Goal: Information Seeking & Learning: Learn about a topic

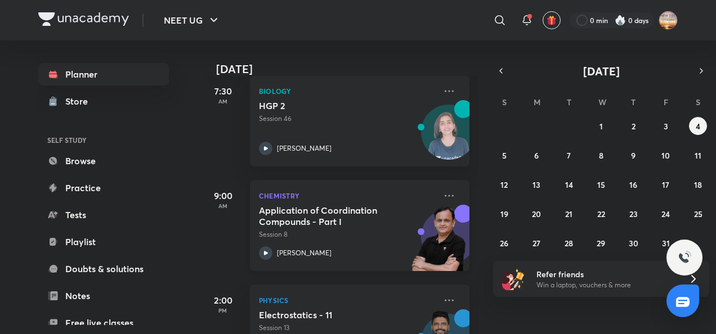
scroll to position [169, 0]
click at [663, 125] on button "3" at bounding box center [666, 126] width 18 height 18
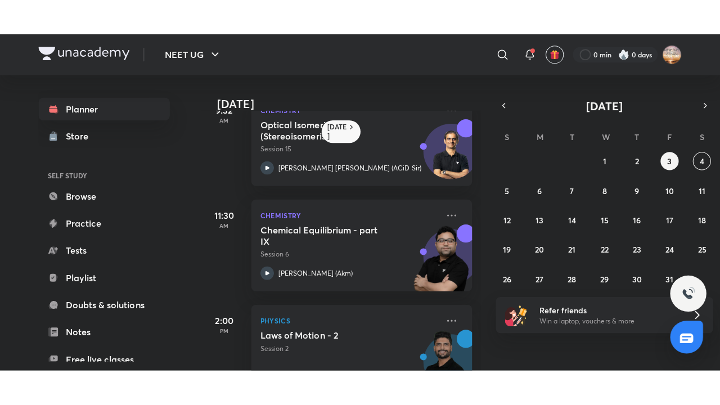
scroll to position [178, 0]
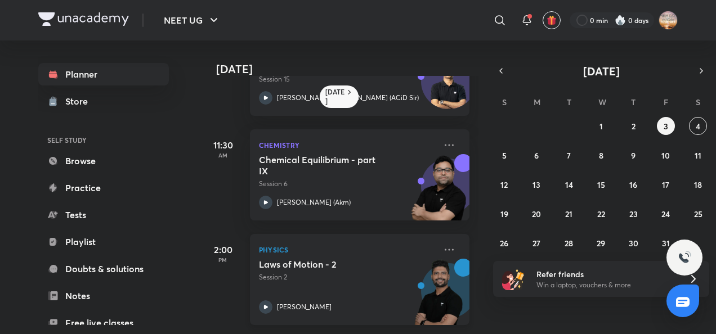
click at [264, 300] on icon at bounding box center [266, 307] width 14 height 14
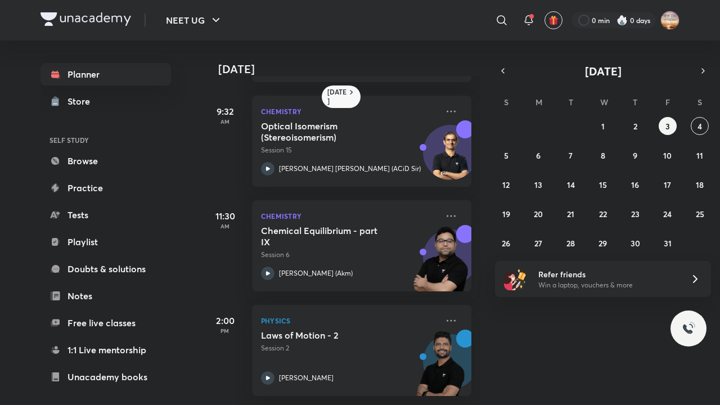
scroll to position [107, 0]
